Goal: Navigation & Orientation: Find specific page/section

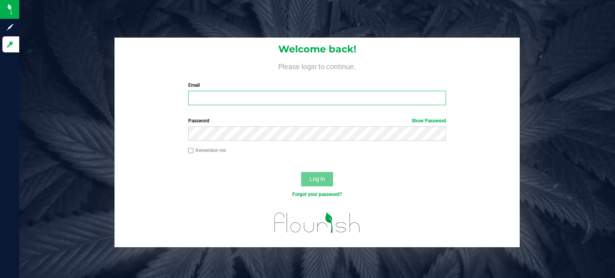
type input "[PERSON_NAME][EMAIL_ADDRESS][DOMAIN_NAME]"
click at [316, 182] on span "Log In" at bounding box center [318, 179] width 16 height 6
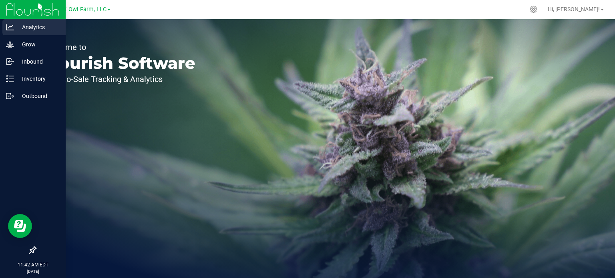
click at [39, 28] on p "Analytics" at bounding box center [38, 27] width 48 height 10
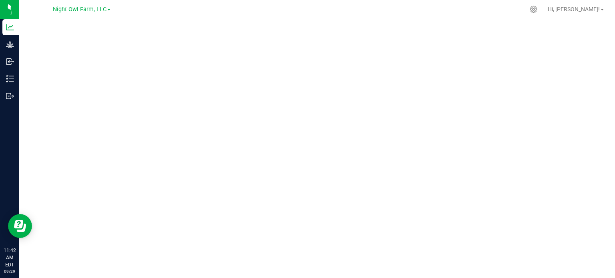
click at [83, 9] on span "Night Owl Farm, LLC" at bounding box center [80, 9] width 54 height 7
click at [80, 38] on link "Night Owl Farm, LLC" at bounding box center [81, 39] width 117 height 11
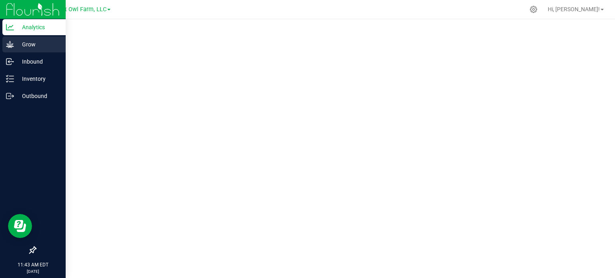
click at [30, 46] on p "Grow" at bounding box center [38, 45] width 48 height 10
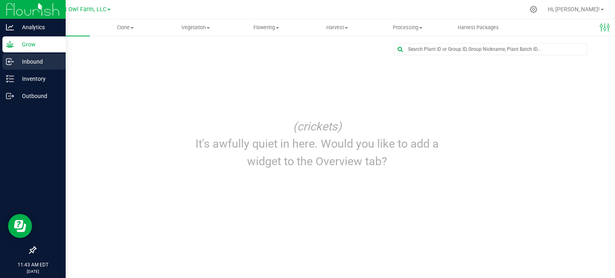
click at [28, 65] on p "Inbound" at bounding box center [38, 62] width 48 height 10
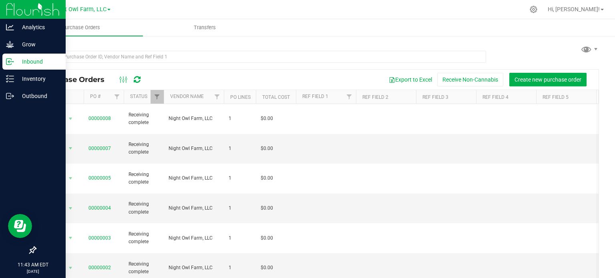
click at [28, 65] on p "Inbound" at bounding box center [38, 62] width 48 height 10
click at [24, 80] on p "Inventory" at bounding box center [38, 79] width 48 height 10
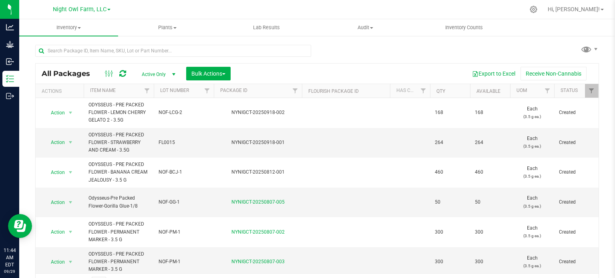
click at [160, 73] on span "Active Only" at bounding box center [157, 74] width 44 height 11
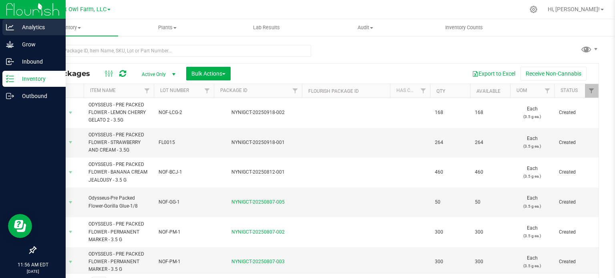
click at [27, 27] on p "Analytics" at bounding box center [38, 27] width 48 height 10
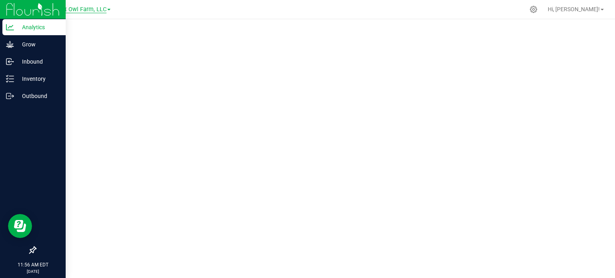
click at [98, 9] on span "Night Owl Farm, LLC" at bounding box center [80, 9] width 54 height 7
click at [72, 8] on span "Night Owl Farm, LLC" at bounding box center [80, 9] width 54 height 7
click at [71, 27] on link "Night Owl Distribution" at bounding box center [81, 28] width 117 height 11
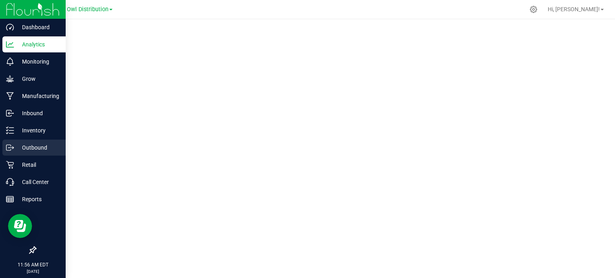
click at [33, 149] on p "Outbound" at bounding box center [38, 148] width 48 height 10
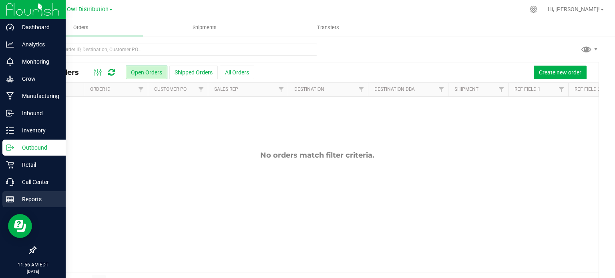
click at [29, 200] on p "Reports" at bounding box center [38, 200] width 48 height 10
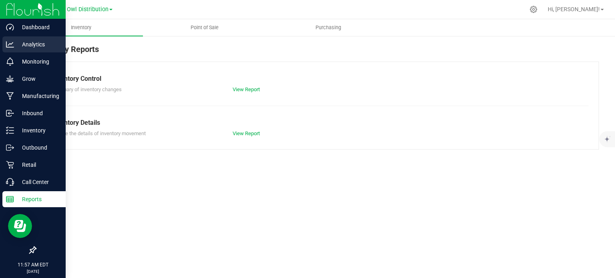
click at [32, 46] on p "Analytics" at bounding box center [38, 45] width 48 height 10
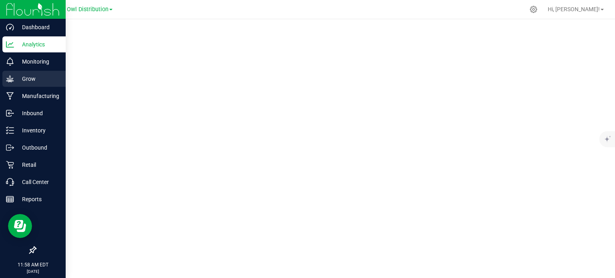
click at [24, 82] on p "Grow" at bounding box center [38, 79] width 48 height 10
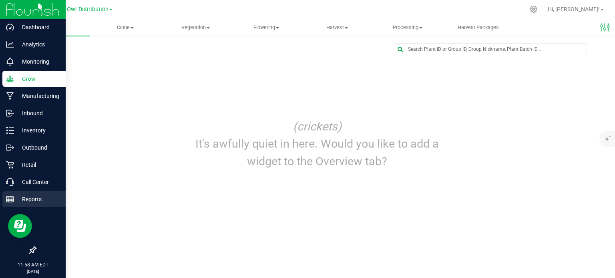
click at [28, 195] on p "Reports" at bounding box center [38, 200] width 48 height 10
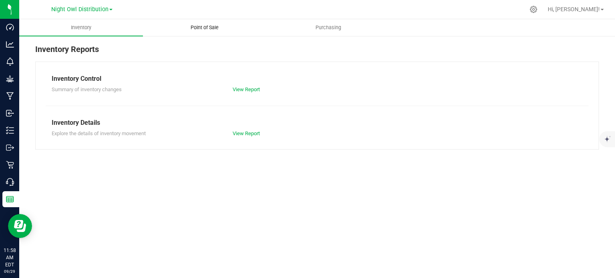
click at [202, 29] on span "Point of Sale" at bounding box center [205, 27] width 50 height 7
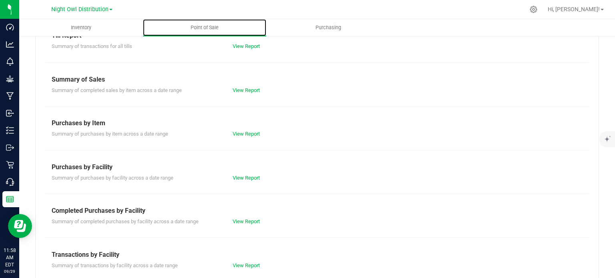
scroll to position [44, 0]
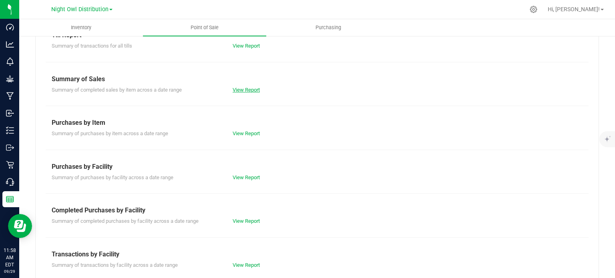
click at [249, 90] on link "View Report" at bounding box center [246, 90] width 27 height 6
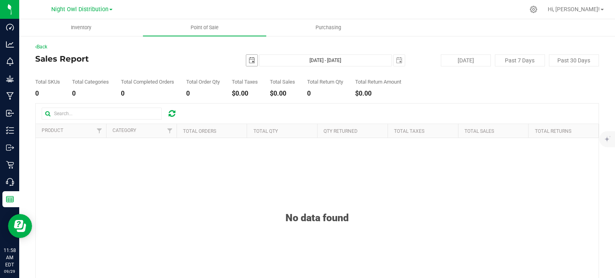
click at [253, 60] on span "select" at bounding box center [252, 60] width 6 height 6
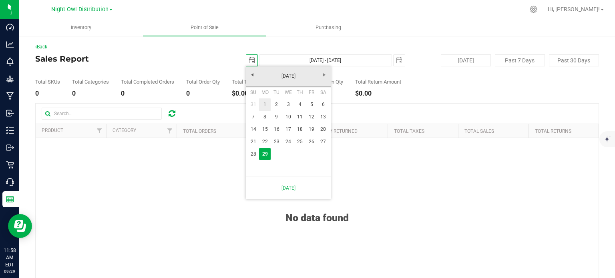
click at [261, 105] on link "1" at bounding box center [265, 104] width 12 height 12
type input "[DATE]"
type input "[DATE] - [DATE]"
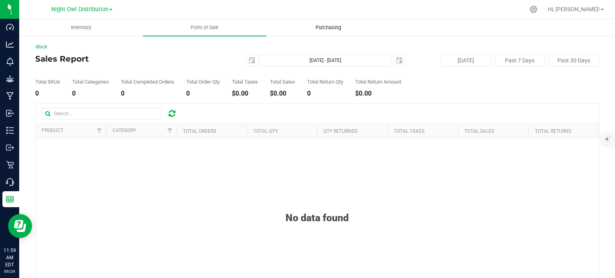
click at [330, 26] on span "Purchasing" at bounding box center [328, 27] width 47 height 7
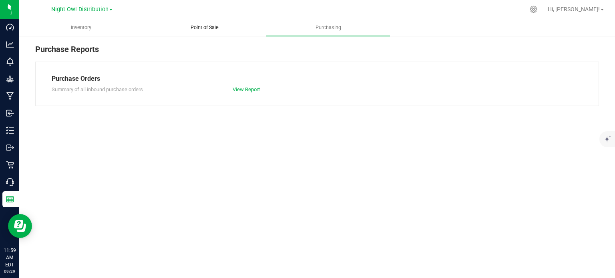
click at [209, 31] on uib-tab-heading "Point of Sale" at bounding box center [204, 28] width 123 height 16
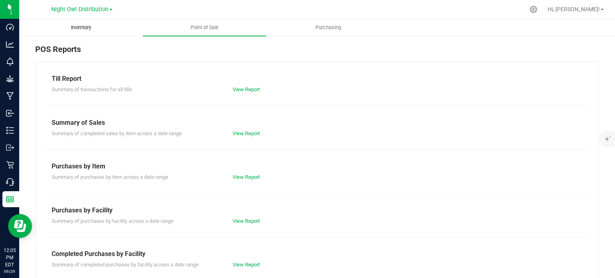
click at [79, 30] on span "Inventory" at bounding box center [81, 27] width 42 height 7
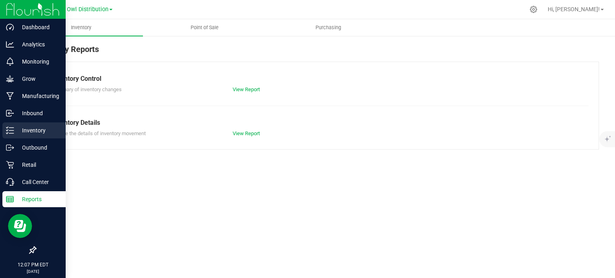
click at [40, 131] on p "Inventory" at bounding box center [38, 131] width 48 height 10
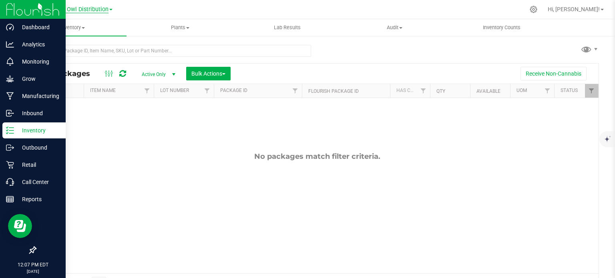
click at [107, 9] on span "Night Owl Distribution" at bounding box center [79, 9] width 57 height 7
click at [100, 36] on link "Night Owl Farm, LLC" at bounding box center [81, 39] width 117 height 11
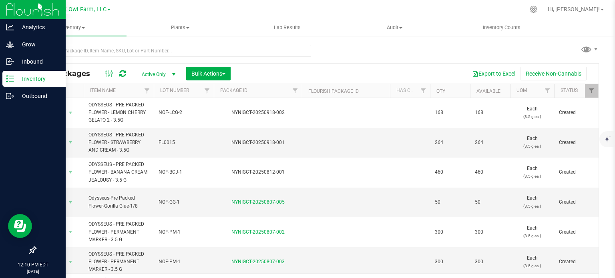
click at [84, 9] on span "Night Owl Farm, LLC" at bounding box center [80, 9] width 54 height 7
click at [74, 31] on link "Night Owl Distribution" at bounding box center [81, 28] width 117 height 11
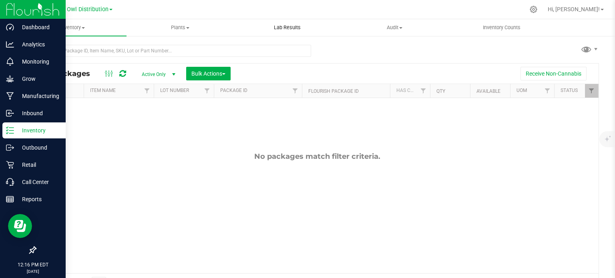
click at [285, 27] on span "Lab Results" at bounding box center [287, 27] width 48 height 7
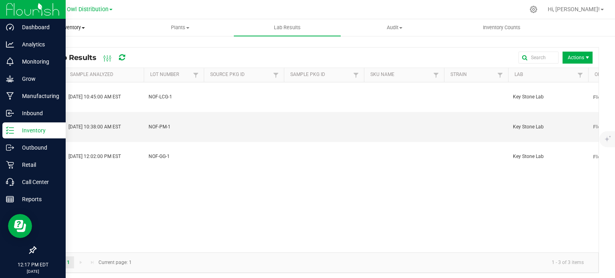
click at [68, 31] on span "Inventory" at bounding box center [73, 27] width 107 height 7
click at [53, 56] on span "All inventory" at bounding box center [46, 57] width 54 height 7
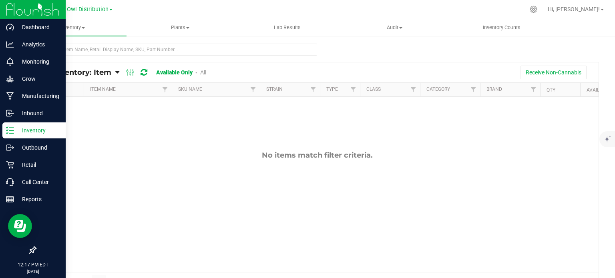
click at [104, 9] on span "Night Owl Distribution" at bounding box center [79, 9] width 57 height 7
click at [90, 52] on link "Night Owl Processing" at bounding box center [81, 49] width 117 height 11
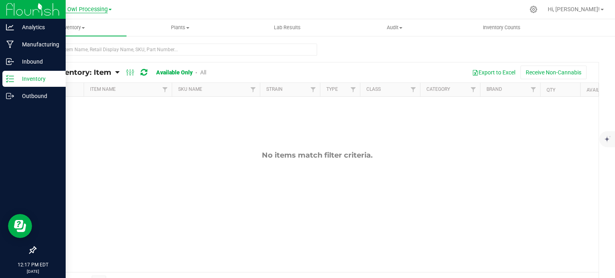
click at [93, 9] on span "Night Owl Processing" at bounding box center [80, 9] width 56 height 7
click at [84, 41] on link "Night Owl Farm, LLC" at bounding box center [81, 39] width 117 height 11
